Goal: Transaction & Acquisition: Obtain resource

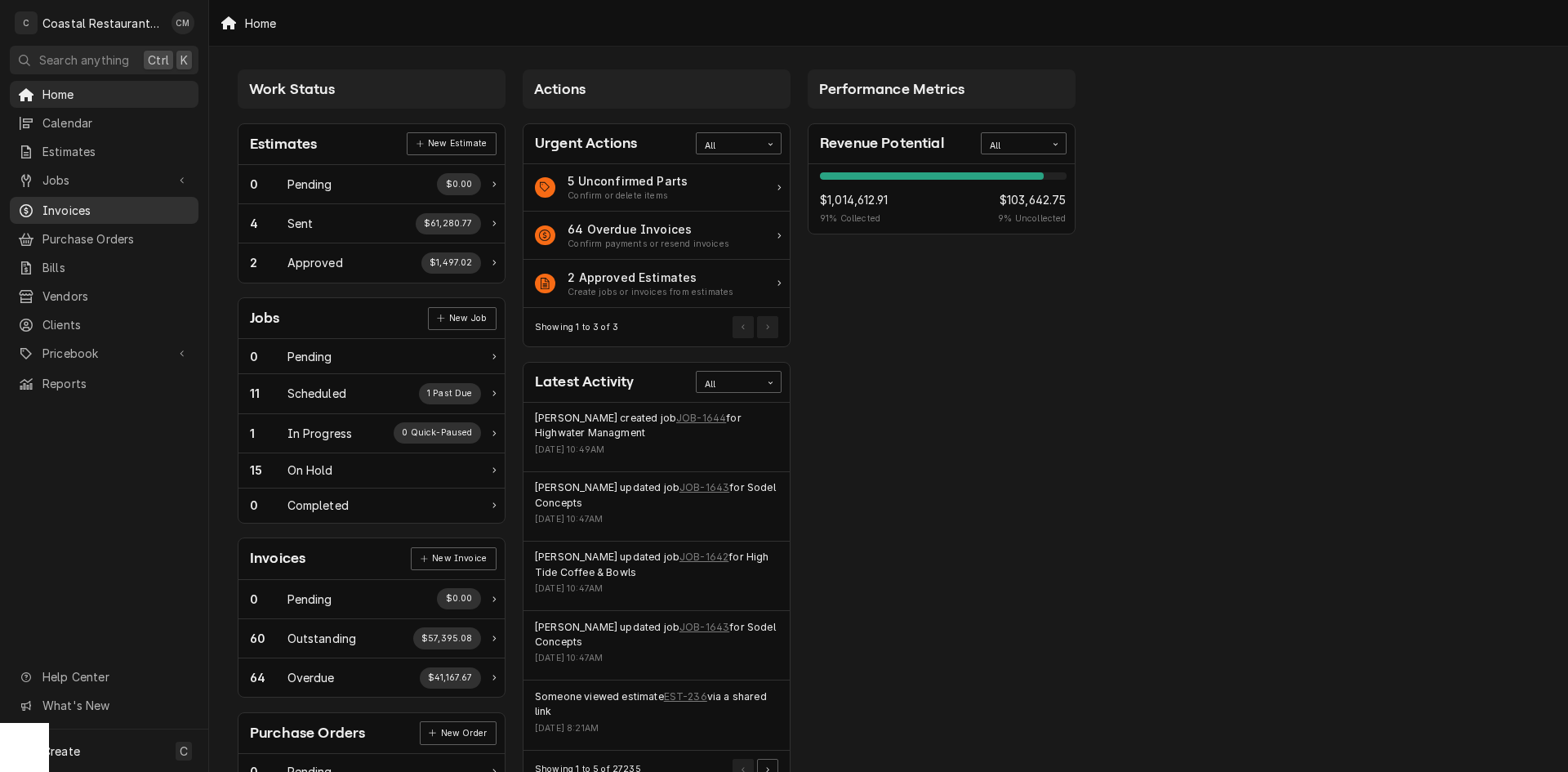
click at [98, 202] on span "Invoices" at bounding box center [116, 210] width 147 height 17
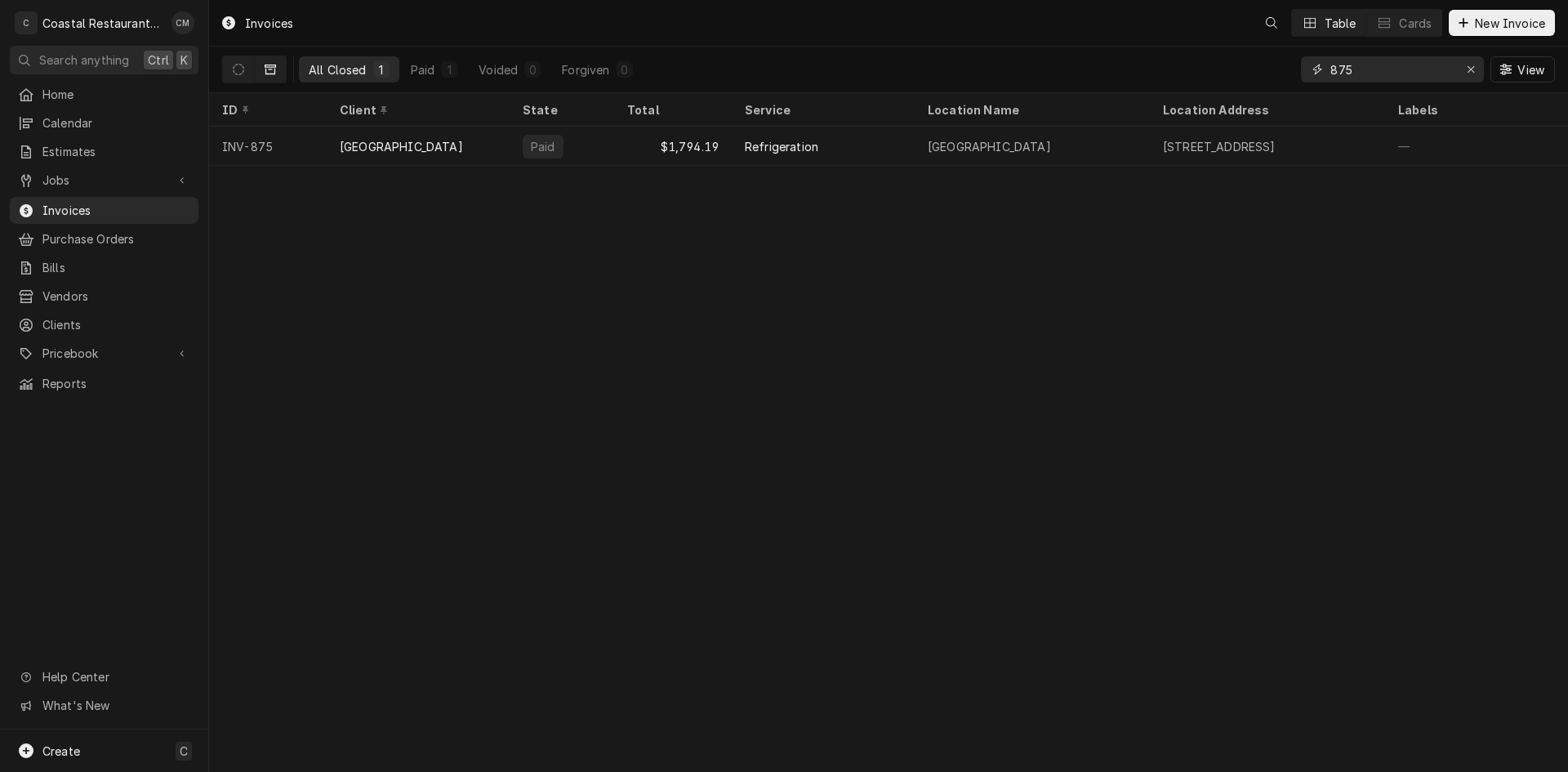
drag, startPoint x: 1394, startPoint y: 70, endPoint x: 1310, endPoint y: 68, distance: 84.0
click at [1310, 68] on div "875" at bounding box center [1393, 70] width 183 height 26
type input "898"
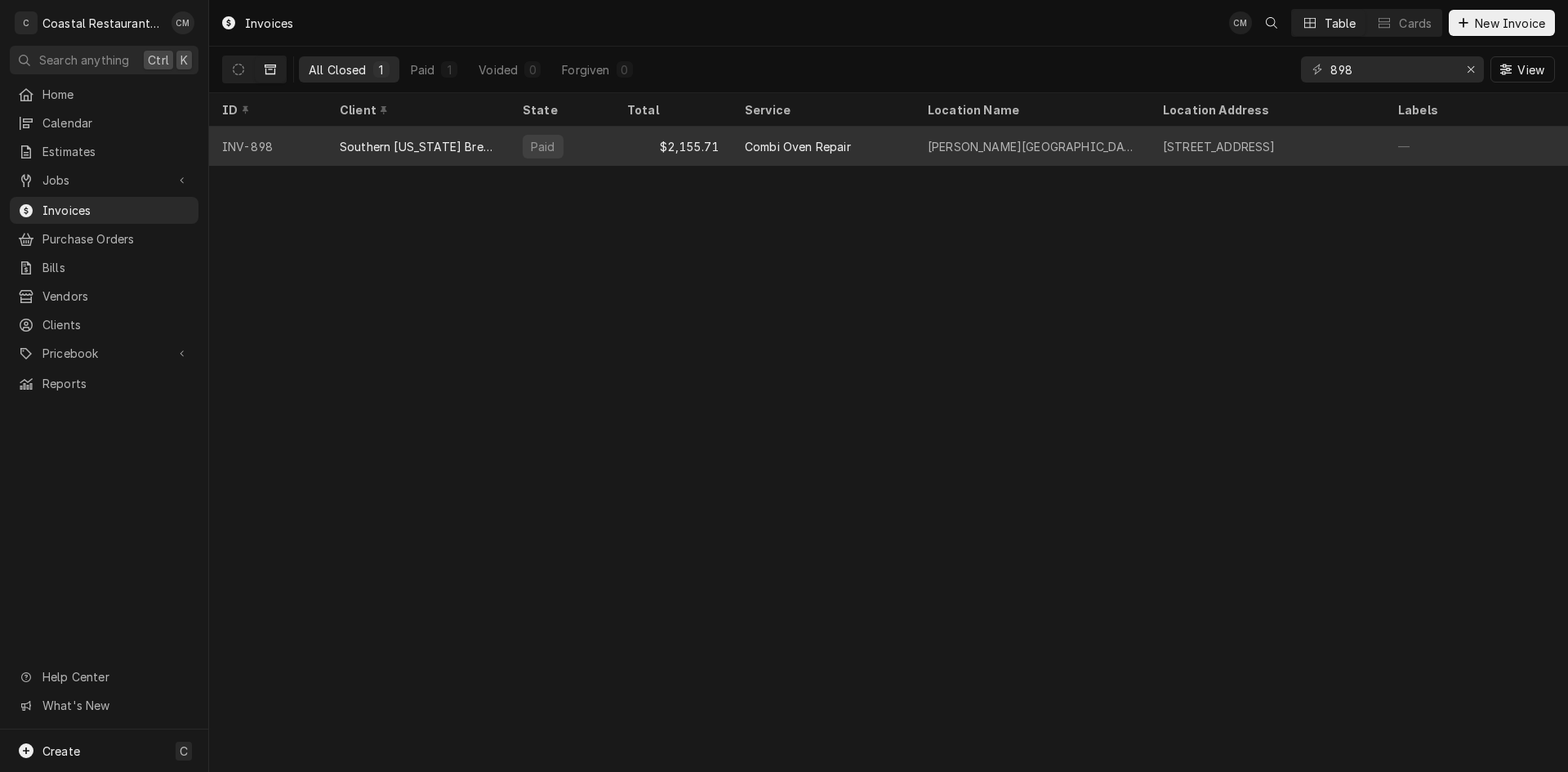
click at [614, 147] on div "$2,155.71" at bounding box center [673, 145] width 117 height 39
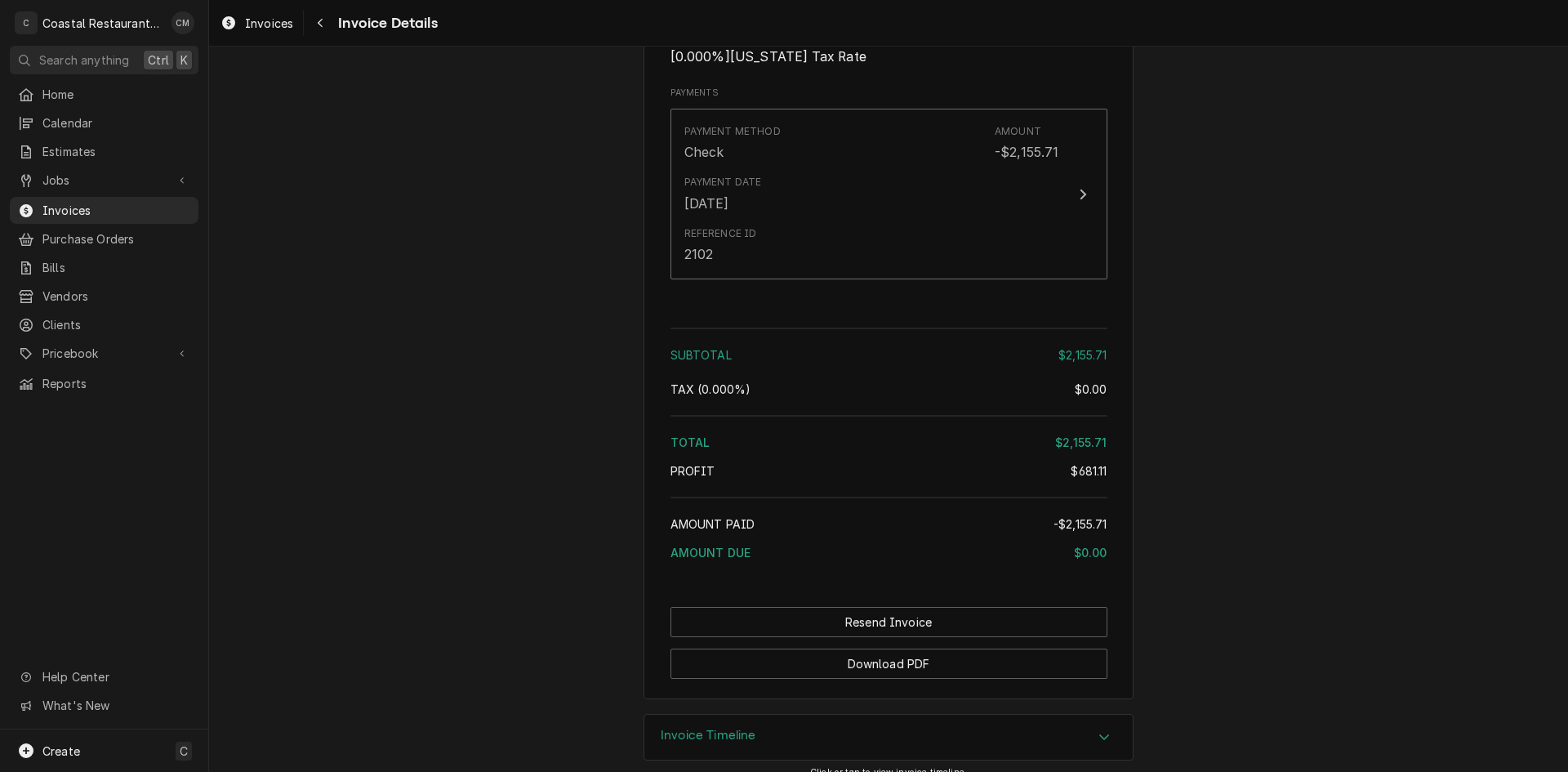
scroll to position [1662, 0]
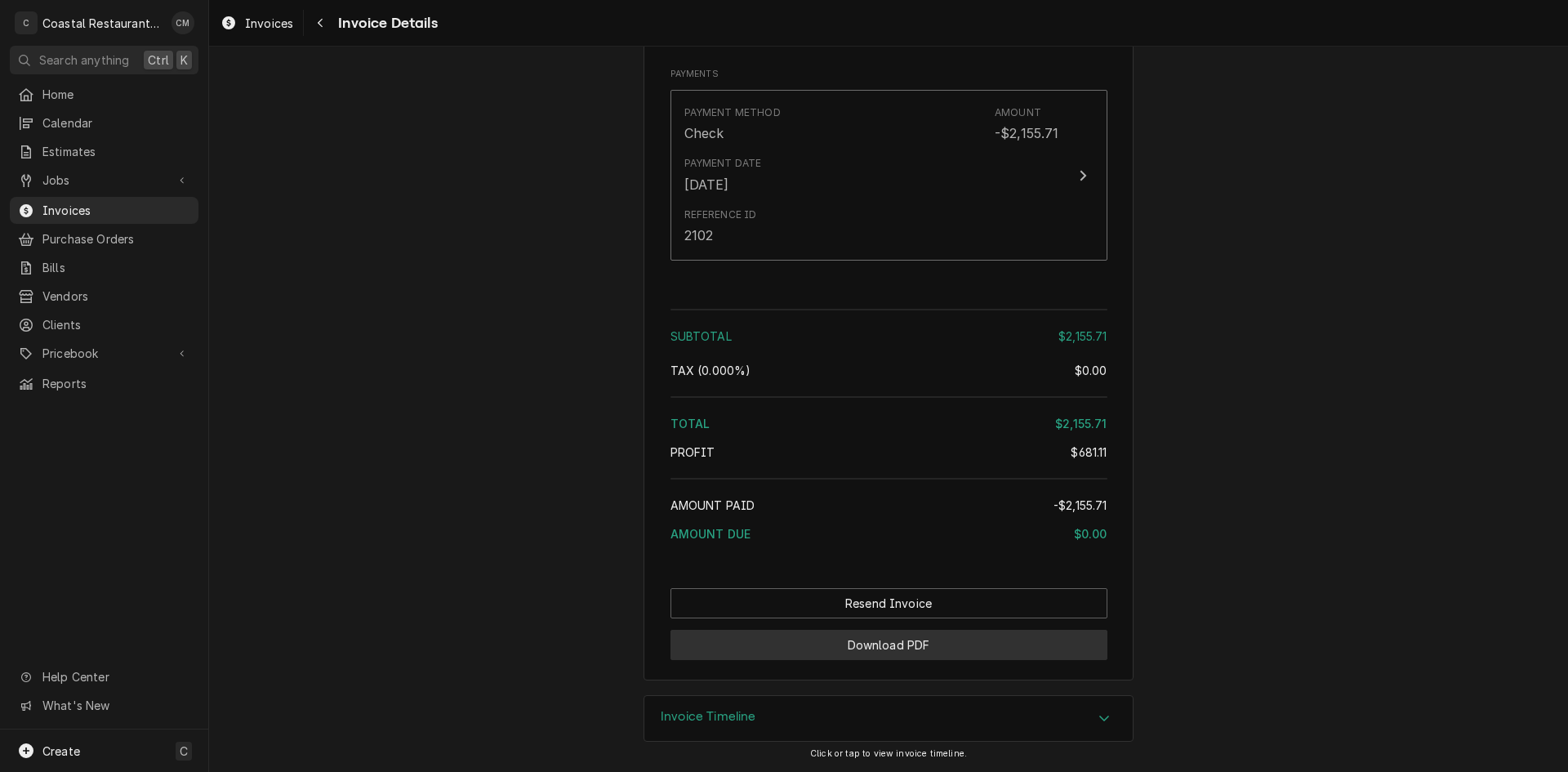
click at [915, 645] on button "Download PDF" at bounding box center [888, 644] width 437 height 30
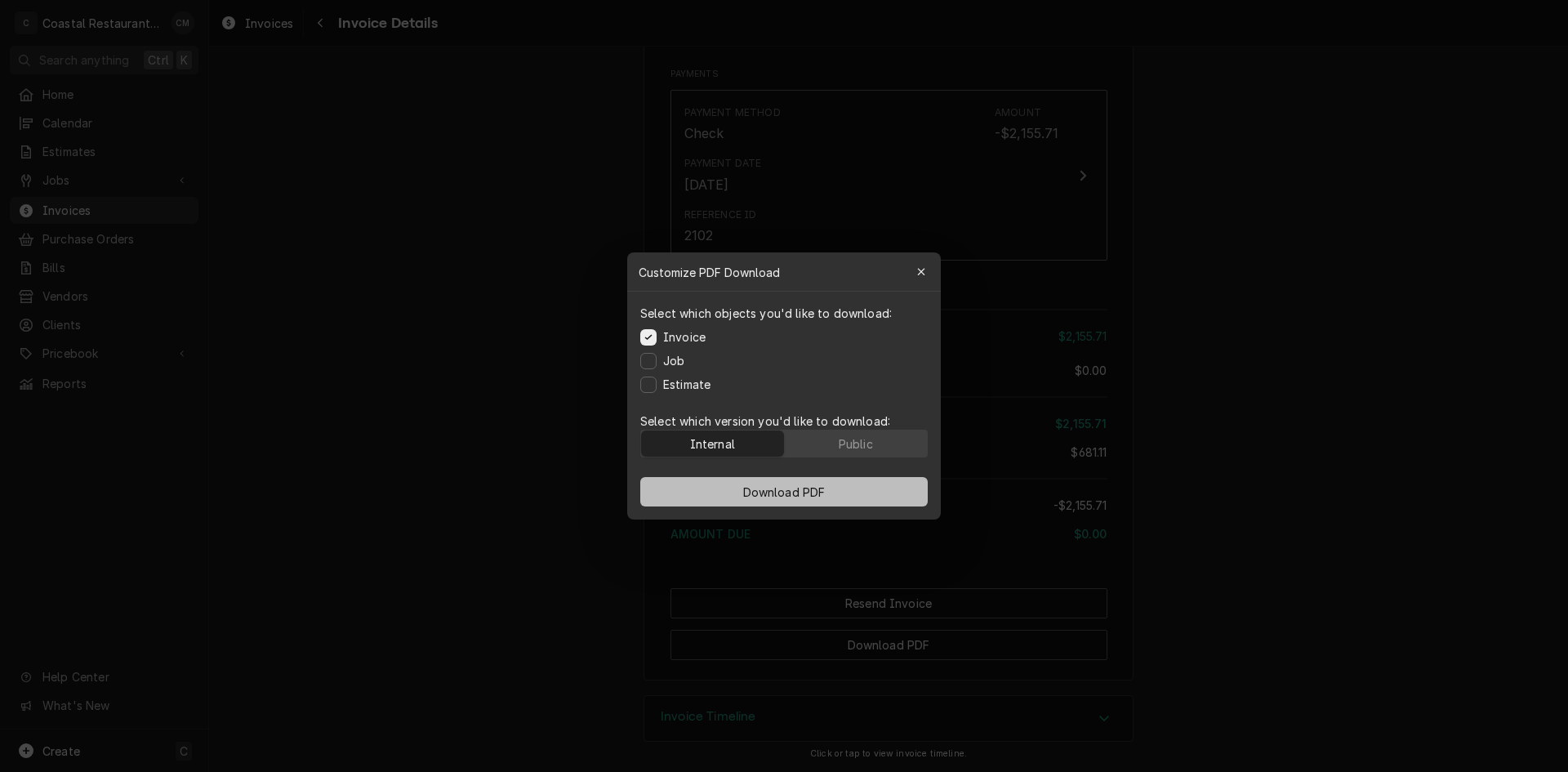
click at [740, 496] on span "Download PDF" at bounding box center [784, 492] width 89 height 17
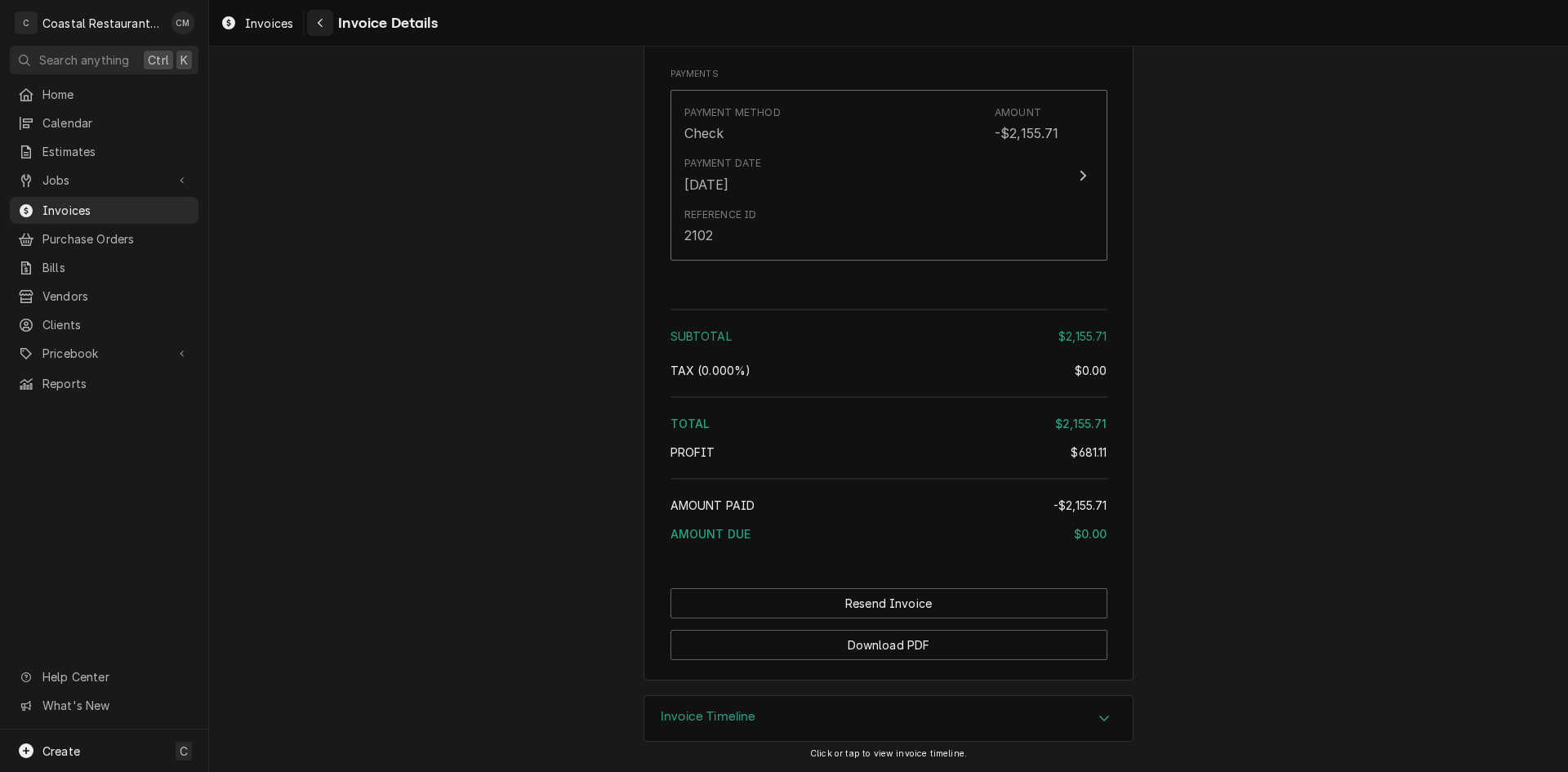
click at [327, 21] on div "Navigate back" at bounding box center [320, 23] width 16 height 16
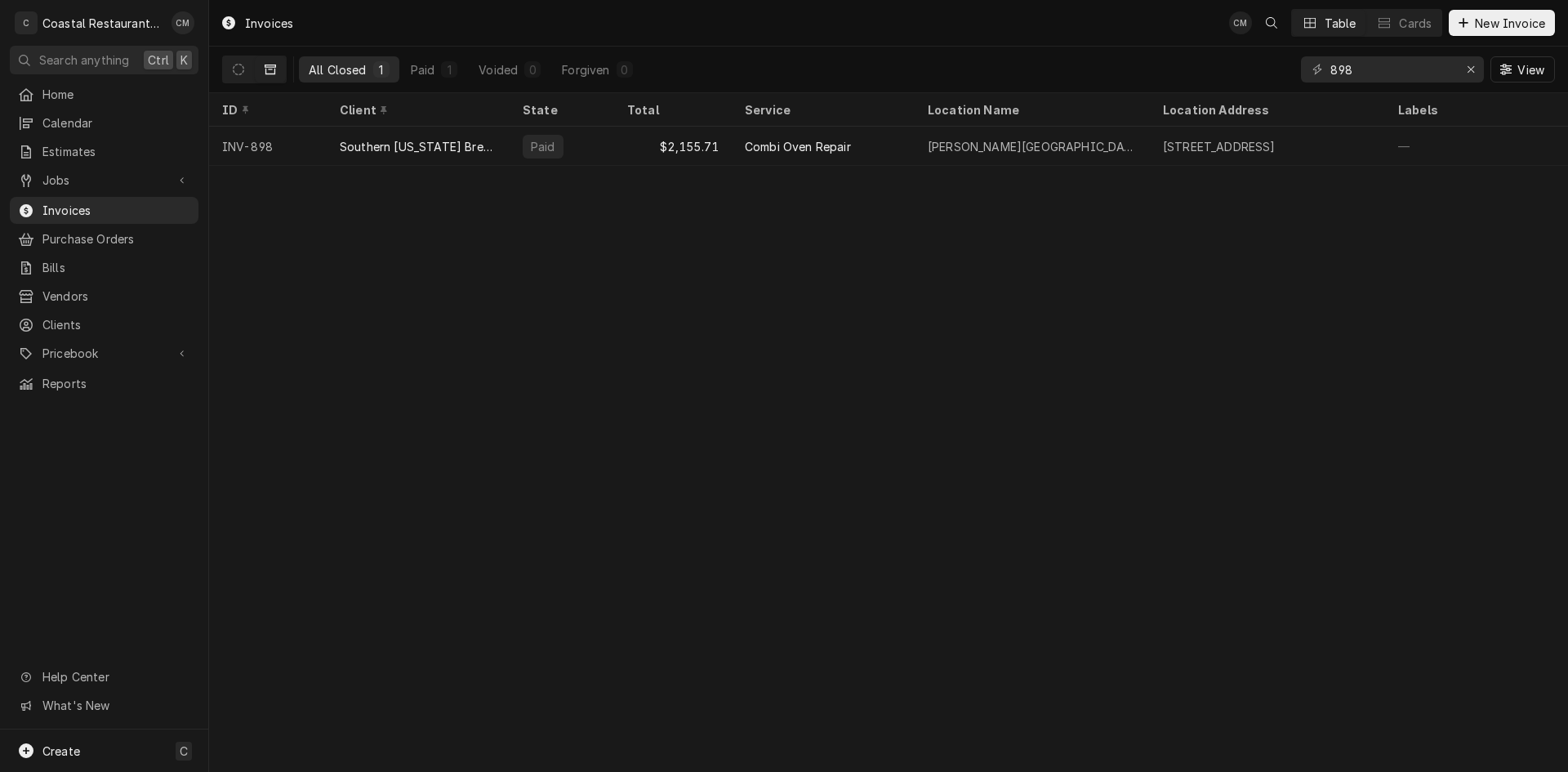
click at [1529, 402] on div "Invoices CM Table Cards New Invoice All Closed 1 Paid 1 Voided 0 Forgiven 0 898…" at bounding box center [888, 386] width 1359 height 772
drag, startPoint x: 1374, startPoint y: 71, endPoint x: 1310, endPoint y: 74, distance: 64.1
click at [1310, 74] on div "898" at bounding box center [1393, 70] width 183 height 26
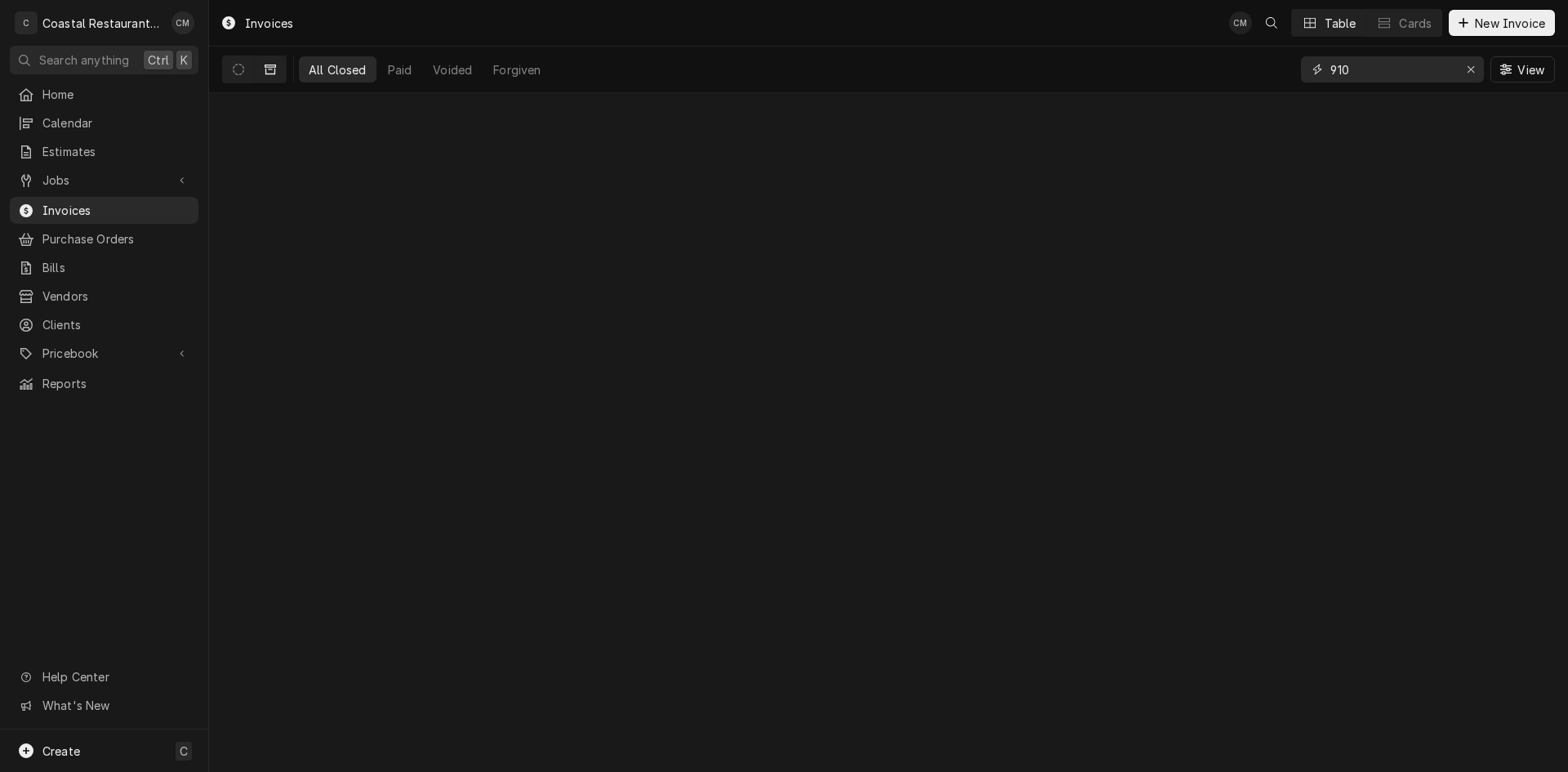
type input "910"
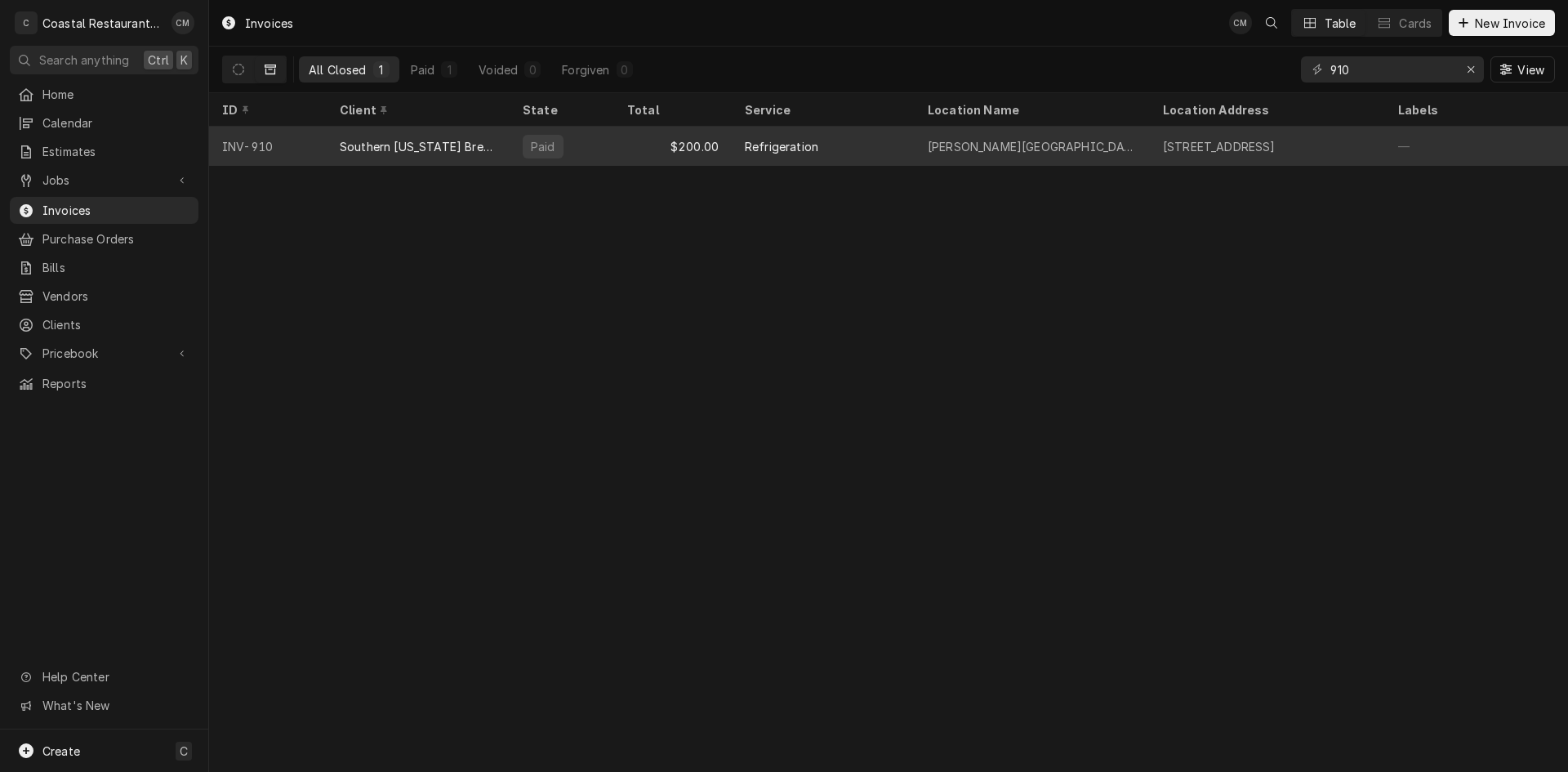
click at [660, 141] on div "$200.00" at bounding box center [673, 145] width 117 height 39
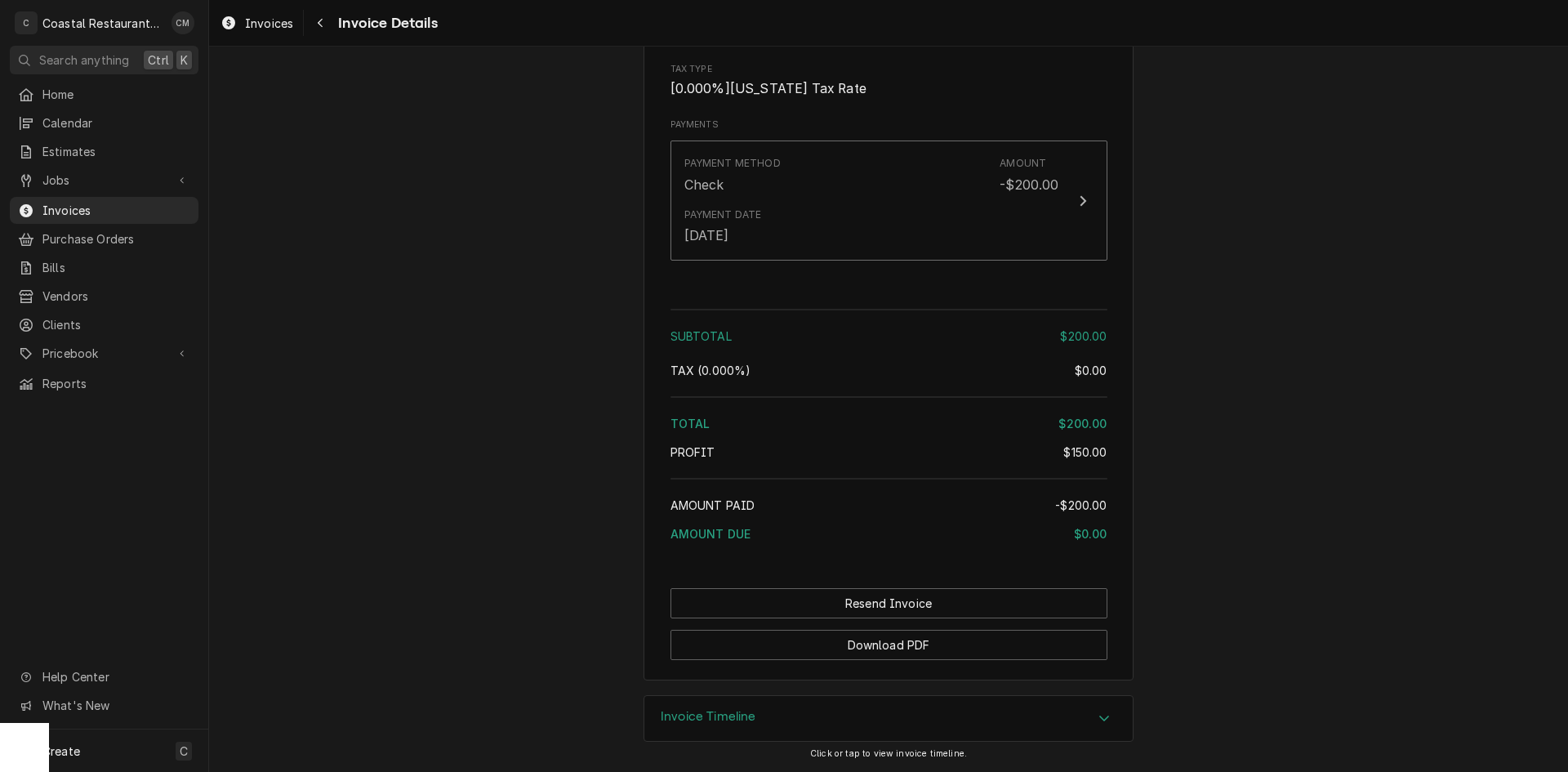
scroll to position [1574, 0]
click at [933, 637] on button "Download PDF" at bounding box center [888, 644] width 437 height 30
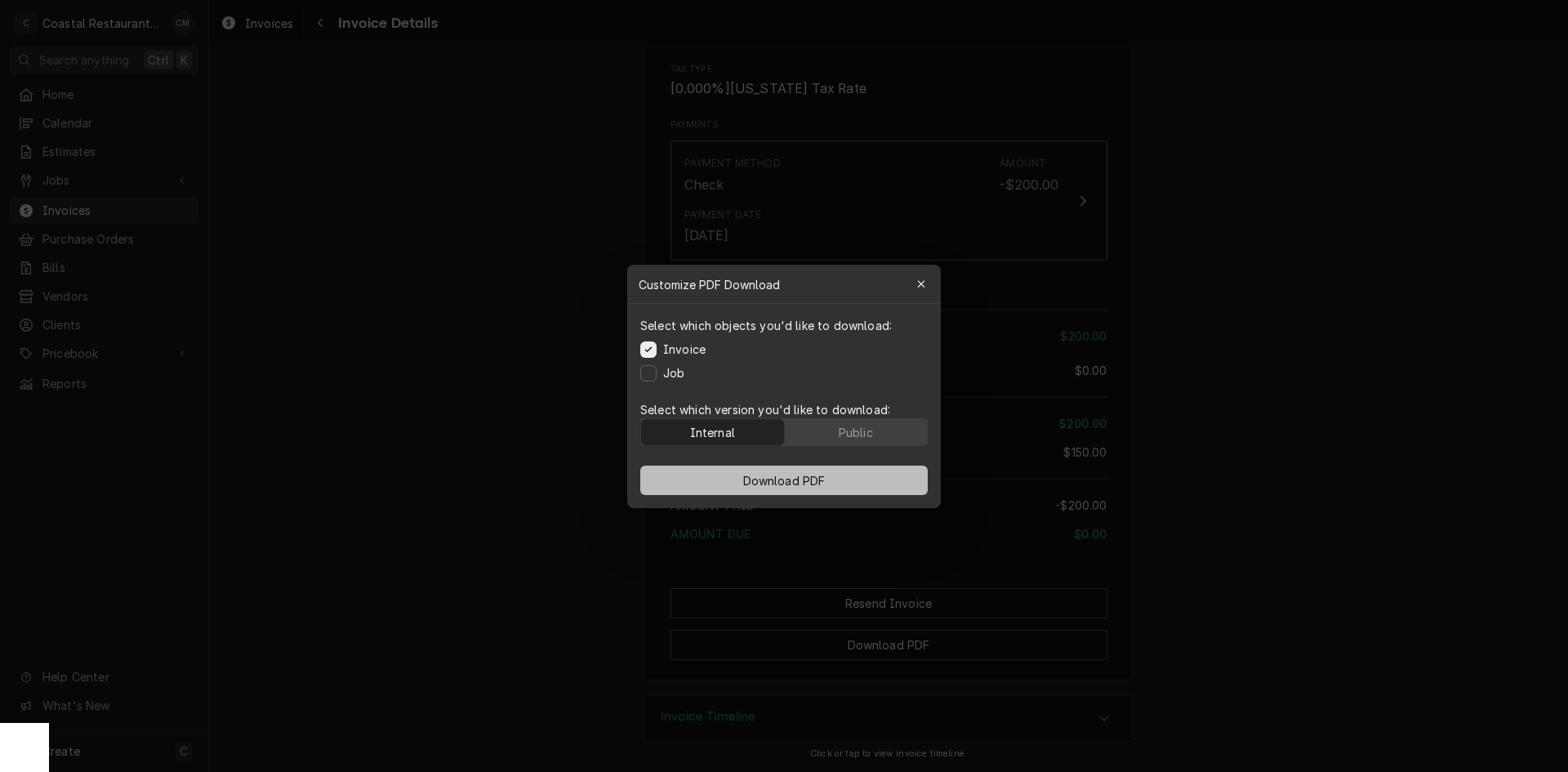
click at [738, 478] on button "Download PDF" at bounding box center [784, 481] width 288 height 30
